Goal: Task Accomplishment & Management: Use online tool/utility

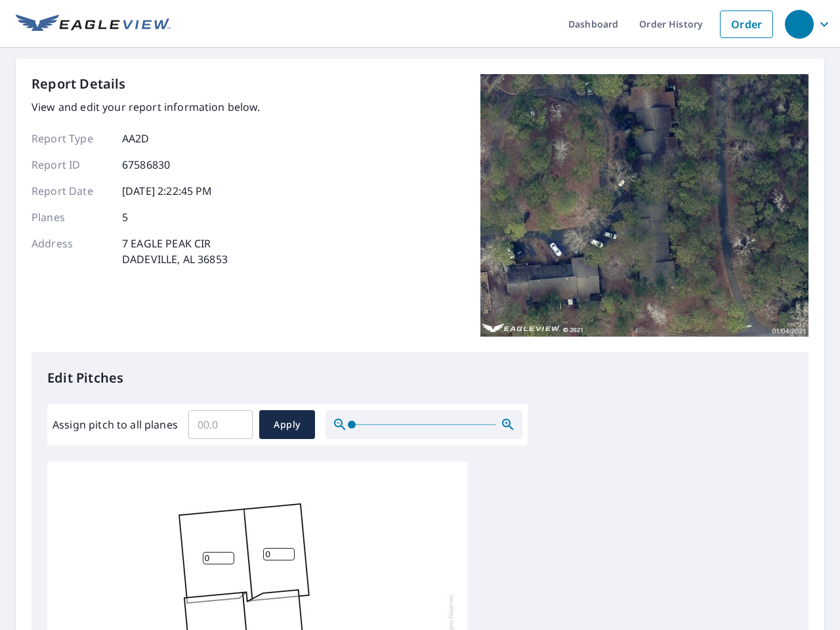
click at [420, 315] on div "Report Details View and edit your report information below. Report Type AA2D Re…" at bounding box center [420, 213] width 777 height 278
click at [799, 24] on div "button" at bounding box center [799, 24] width 29 height 29
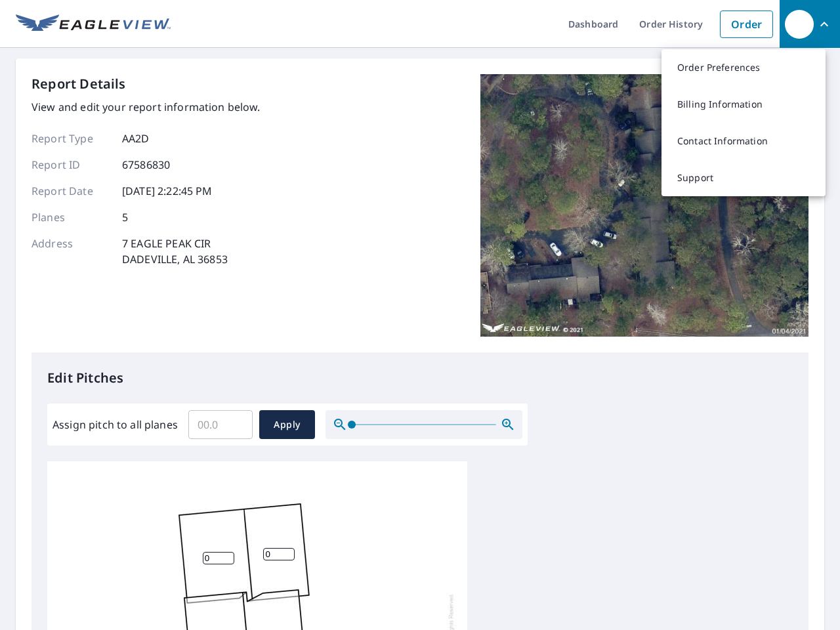
click at [221, 425] on input "Assign pitch to all planes" at bounding box center [220, 424] width 64 height 37
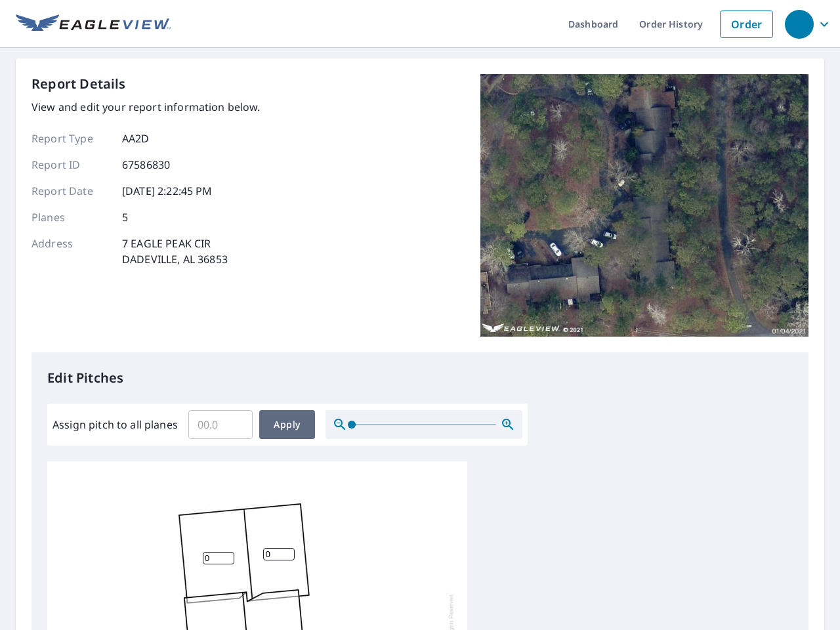
click at [287, 425] on span "Apply" at bounding box center [287, 425] width 35 height 16
click at [508, 425] on icon "button" at bounding box center [508, 425] width 16 height 16
